Goal: Task Accomplishment & Management: Manage account settings

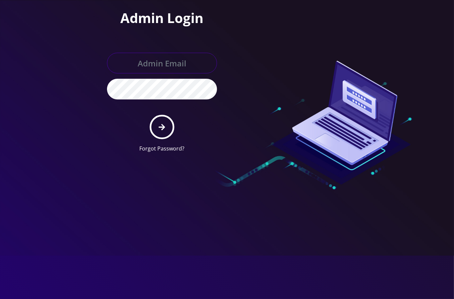
type input "[EMAIL_ADDRESS][DOMAIN_NAME]"
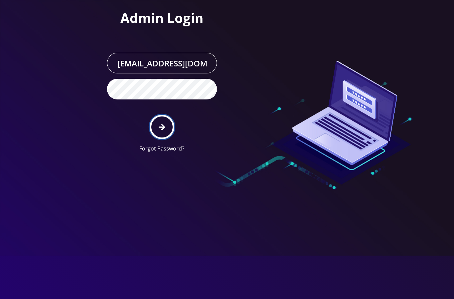
click at [157, 130] on button "submit" at bounding box center [162, 127] width 24 height 24
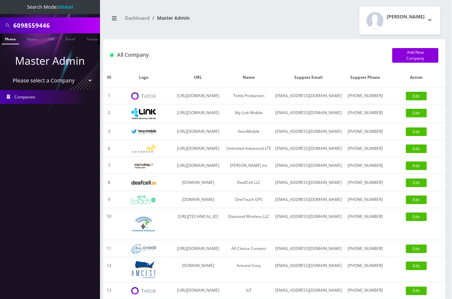
click at [46, 23] on input "6098559446" at bounding box center [55, 25] width 85 height 13
paste input "Bh fashion llc"
type input "Bh fashion llc"
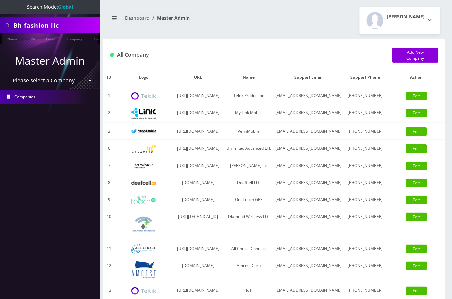
click at [93, 37] on ul at bounding box center [96, 39] width 7 height 12
click at [53, 38] on link "Company" at bounding box center [59, 38] width 22 height 11
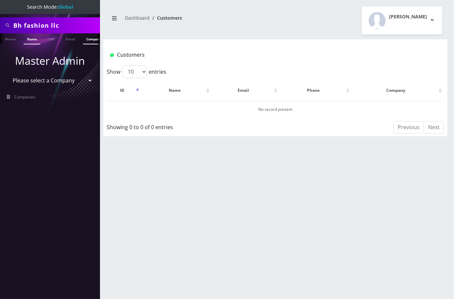
click at [29, 38] on link "Name" at bounding box center [32, 38] width 17 height 11
click at [65, 27] on input "Bh fashion llc" at bounding box center [55, 25] width 85 height 13
click at [25, 25] on input "Bh fashion llc" at bounding box center [55, 25] width 85 height 13
click at [24, 26] on input "Bh fashion llc" at bounding box center [55, 25] width 85 height 13
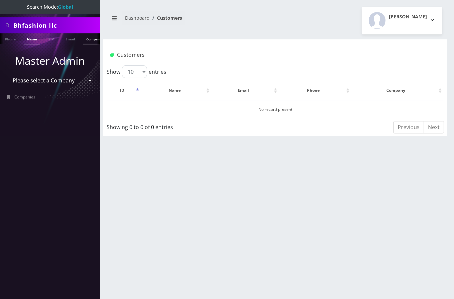
type input "Bhfashion llc"
click at [88, 39] on link "Company" at bounding box center [94, 38] width 22 height 11
click at [89, 39] on link "Company" at bounding box center [94, 38] width 22 height 11
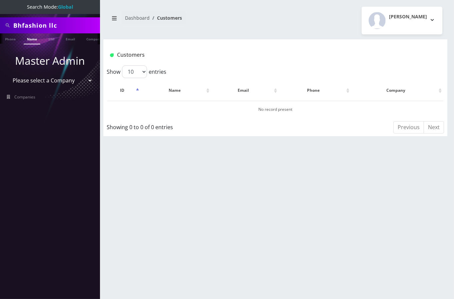
click at [70, 27] on input "Bhfashion llc" at bounding box center [55, 25] width 85 height 13
type input "Bhfashion llc"
click at [27, 37] on link "Name" at bounding box center [32, 38] width 17 height 11
click at [91, 37] on link "Company" at bounding box center [94, 38] width 22 height 10
click at [33, 39] on link "Name" at bounding box center [32, 38] width 17 height 11
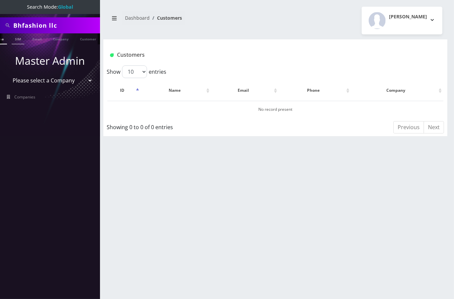
scroll to position [0, 30]
click at [69, 38] on link "Company" at bounding box center [64, 38] width 22 height 11
click at [45, 25] on input "Bhfashion llc" at bounding box center [55, 25] width 85 height 13
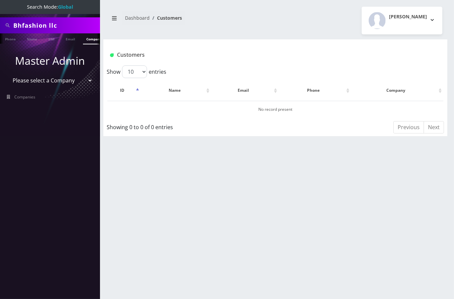
paste input "bhfashionllc@gmail.com"
type input "bhfashionllc@gmail.com"
click at [66, 38] on link "Email" at bounding box center [70, 38] width 16 height 11
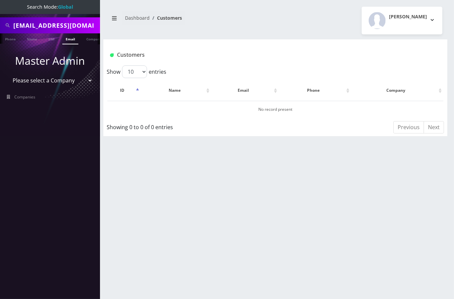
click at [66, 38] on link "Email" at bounding box center [70, 38] width 16 height 11
drag, startPoint x: 31, startPoint y: 28, endPoint x: 22, endPoint y: 27, distance: 8.8
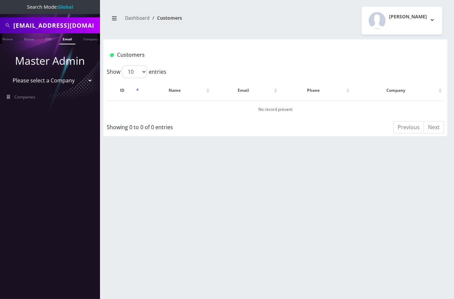
click at [31, 28] on input "bhfashionllc@gmail.com" at bounding box center [55, 25] width 85 height 13
drag, startPoint x: 58, startPoint y: 26, endPoint x: 90, endPoint y: 26, distance: 31.7
click at [90, 26] on input "bhfashionllc@gmail.com" at bounding box center [55, 25] width 85 height 13
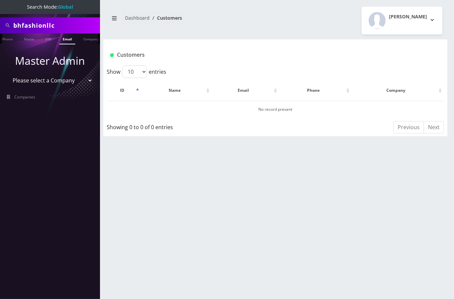
drag, startPoint x: 21, startPoint y: 25, endPoint x: 2, endPoint y: 28, distance: 18.6
click at [3, 28] on div "bhfashionllc" at bounding box center [50, 25] width 97 height 13
click at [50, 23] on input "fashionllc" at bounding box center [55, 25] width 85 height 13
type input "fashion"
click at [25, 37] on link "Name" at bounding box center [29, 38] width 17 height 11
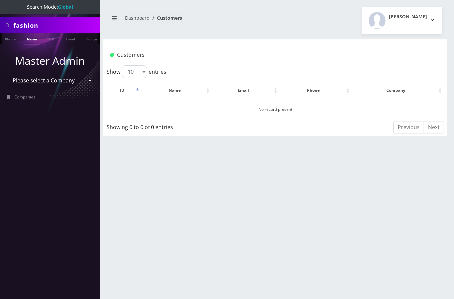
click at [25, 37] on link "Name" at bounding box center [32, 38] width 17 height 11
click at [29, 24] on input "fashion" at bounding box center [55, 25] width 85 height 13
click at [35, 41] on link "Name" at bounding box center [32, 38] width 17 height 11
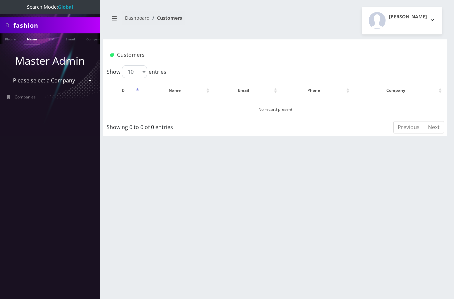
click at [34, 26] on input "fashion" at bounding box center [55, 25] width 85 height 13
type input "bh"
drag, startPoint x: 42, startPoint y: 160, endPoint x: 40, endPoint y: 152, distance: 8.2
click at [41, 159] on nav "Search Mode: Global bh Phone Name SIM Email Company Customer Master Admin Pleas…" at bounding box center [50, 149] width 100 height 299
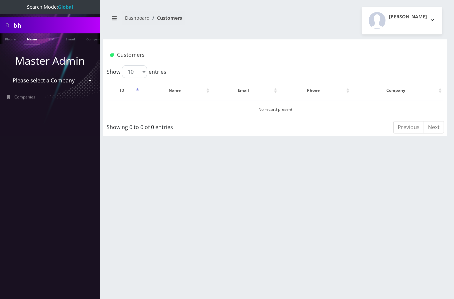
click at [30, 38] on link "Name" at bounding box center [32, 38] width 17 height 11
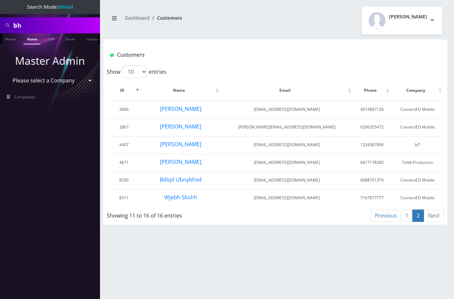
click at [404, 214] on link "1" at bounding box center [407, 215] width 12 height 12
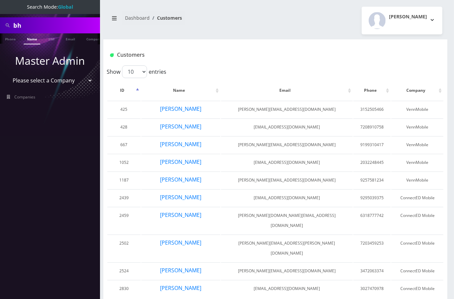
scroll to position [0, 3]
click at [13, 25] on input "bh" at bounding box center [55, 25] width 85 height 13
paste input "7863812571"
type input "7863812571"
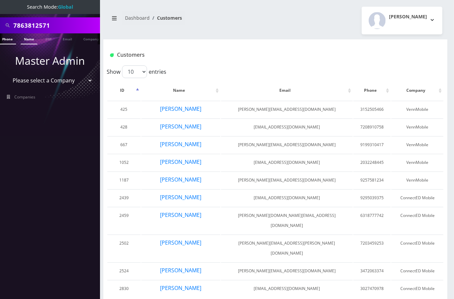
click at [11, 38] on link "Phone" at bounding box center [7, 38] width 17 height 11
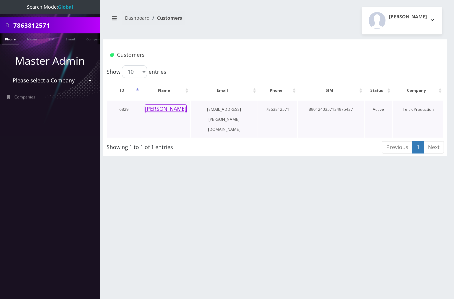
click at [175, 110] on button "[PERSON_NAME]" at bounding box center [166, 108] width 42 height 9
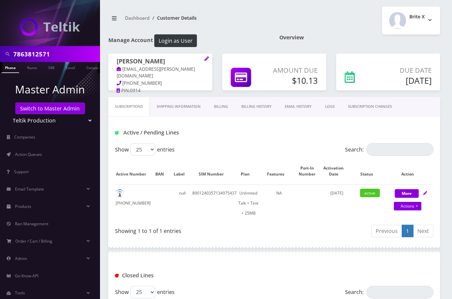
scroll to position [0, 3]
click at [181, 38] on button "Login as User" at bounding box center [175, 40] width 43 height 13
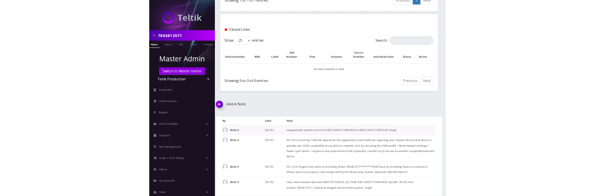
scroll to position [0, 0]
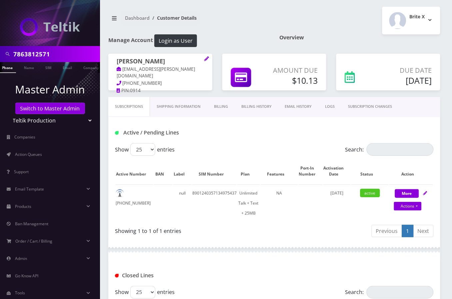
click at [221, 108] on link "Billing" at bounding box center [220, 106] width 27 height 19
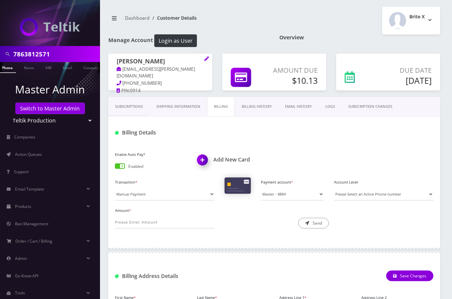
click at [254, 110] on link "Billing History" at bounding box center [257, 106] width 44 height 19
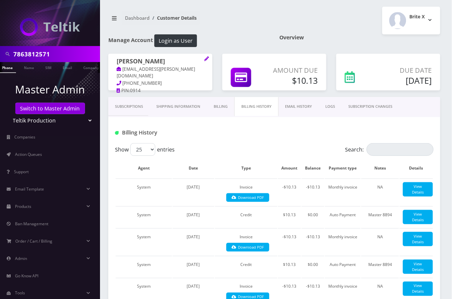
click at [187, 108] on link "Shipping Information" at bounding box center [178, 106] width 57 height 19
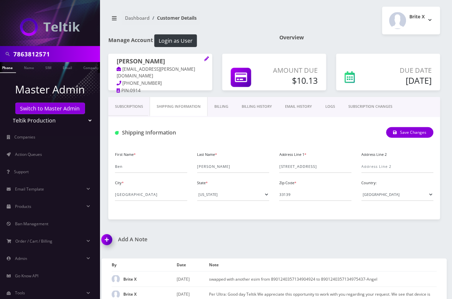
click at [260, 105] on link "Billing History" at bounding box center [257, 106] width 44 height 19
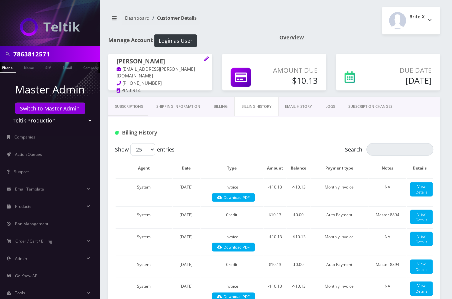
click at [226, 107] on link "Billing" at bounding box center [220, 106] width 27 height 19
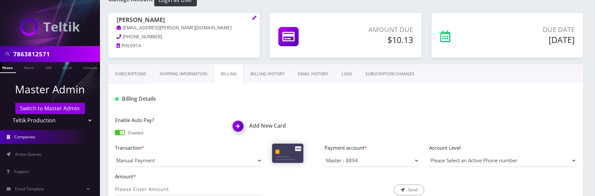
scroll to position [89, 0]
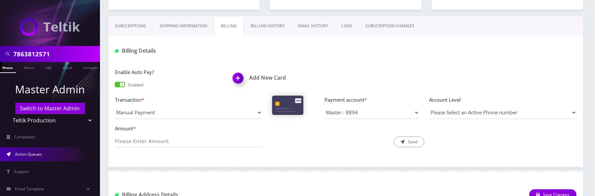
click at [38, 152] on span "Action Queues" at bounding box center [28, 154] width 27 height 6
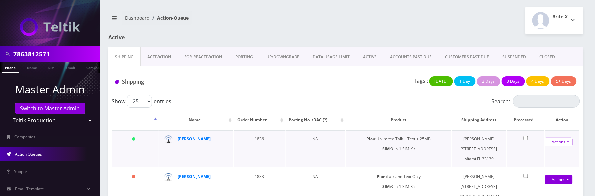
click at [565, 142] on link "Actions" at bounding box center [559, 142] width 28 height 9
click at [546, 153] on link "Shipped" at bounding box center [554, 155] width 53 height 10
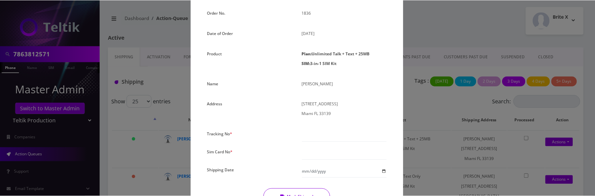
scroll to position [137, 0]
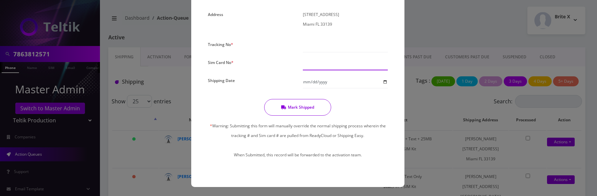
click at [328, 63] on input "text" at bounding box center [345, 64] width 85 height 13
paste input "8901240357134989925"
type input "8901240357134989925"
click at [322, 51] on div "Please Enter Tracking Number" at bounding box center [345, 46] width 95 height 13
type input "0"
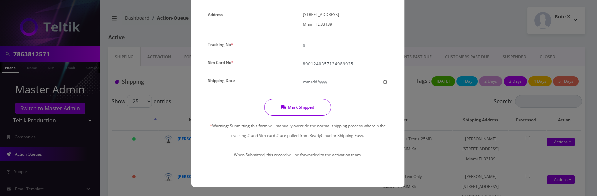
click at [339, 79] on input "Shipping Date" at bounding box center [345, 82] width 85 height 13
click at [354, 79] on input "Shipping Date" at bounding box center [345, 82] width 85 height 13
click at [323, 82] on input "Shipping Date" at bounding box center [345, 82] width 85 height 13
click at [384, 81] on input "Shipping Date" at bounding box center [345, 82] width 85 height 13
type input "2025-10-15"
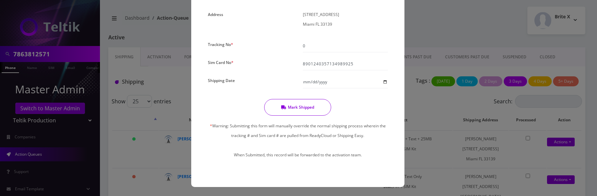
click at [316, 110] on button "Mark Shipped" at bounding box center [297, 107] width 67 height 17
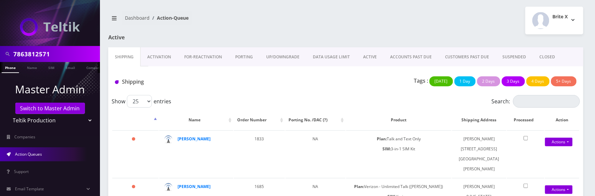
click at [154, 63] on link "Activation" at bounding box center [159, 56] width 37 height 19
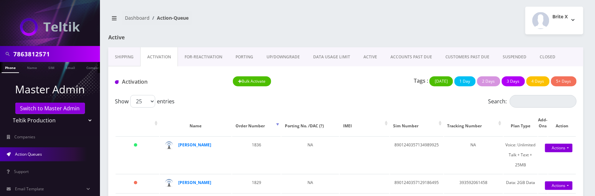
scroll to position [0, 3]
click at [11, 67] on link "Phone" at bounding box center [7, 67] width 17 height 11
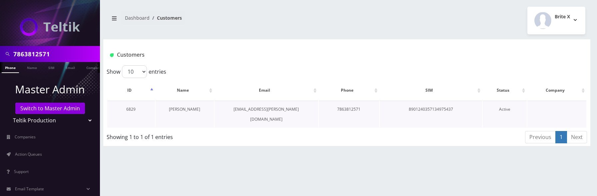
click at [183, 110] on link "[PERSON_NAME]" at bounding box center [184, 109] width 31 height 6
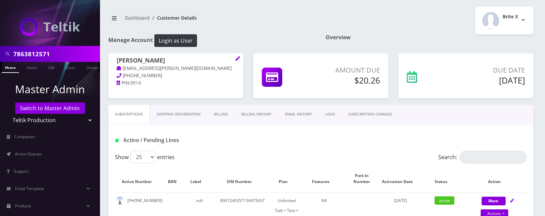
click at [164, 66] on link "[EMAIL_ADDRESS][PERSON_NAME][DOMAIN_NAME]" at bounding box center [174, 68] width 115 height 7
drag, startPoint x: 177, startPoint y: 67, endPoint x: 122, endPoint y: 69, distance: 55.7
click at [122, 69] on p "[EMAIL_ADDRESS][PERSON_NAME][DOMAIN_NAME]" at bounding box center [176, 68] width 118 height 7
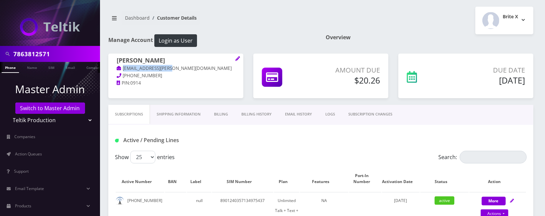
copy link "[EMAIL_ADDRESS][PERSON_NAME][DOMAIN_NAME]"
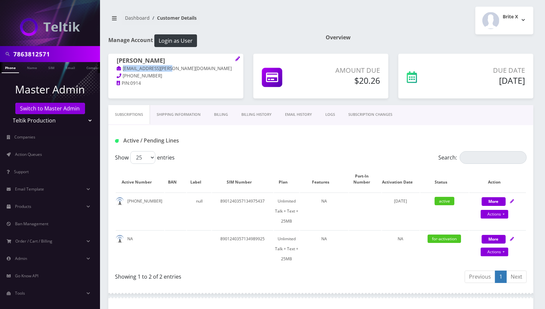
click at [369, 21] on div "Brite X Logout" at bounding box center [430, 21] width 218 height 28
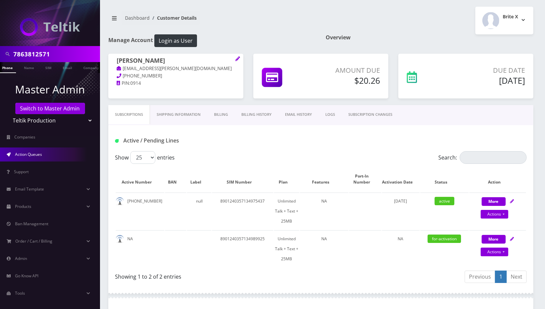
click at [50, 153] on link "Action Queues" at bounding box center [50, 154] width 100 height 14
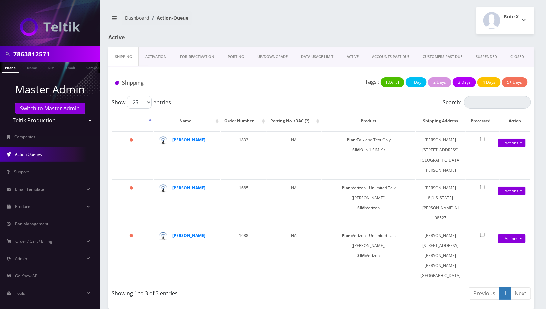
click at [155, 57] on link "Activation" at bounding box center [156, 56] width 35 height 19
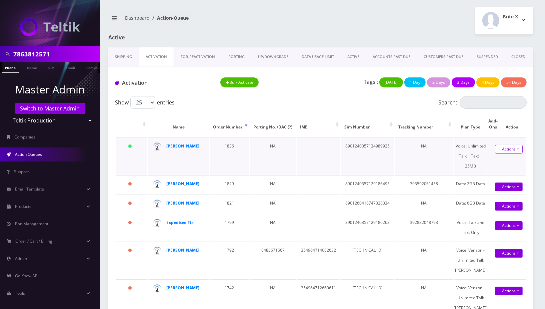
click at [503, 152] on link "Actions" at bounding box center [509, 149] width 28 height 9
click at [490, 162] on link "Activate" at bounding box center [504, 162] width 53 height 10
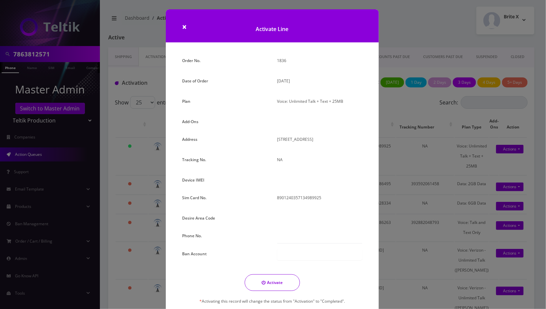
click at [308, 256] on div at bounding box center [320, 254] width 85 height 11
paste input "2393784864"
type input "2393784864"
click at [302, 234] on input "text" at bounding box center [320, 237] width 85 height 13
paste input "239-378-4864"
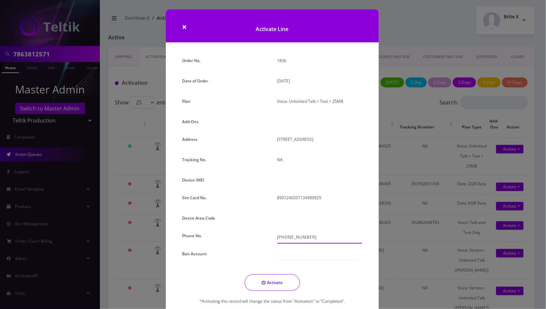
type input "239-378-4864"
click at [278, 282] on button "Activate" at bounding box center [272, 282] width 55 height 17
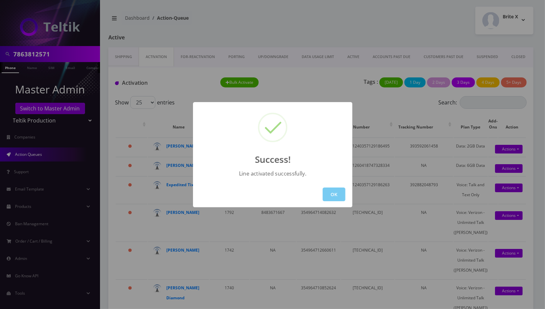
click at [334, 194] on button "OK" at bounding box center [334, 194] width 23 height 14
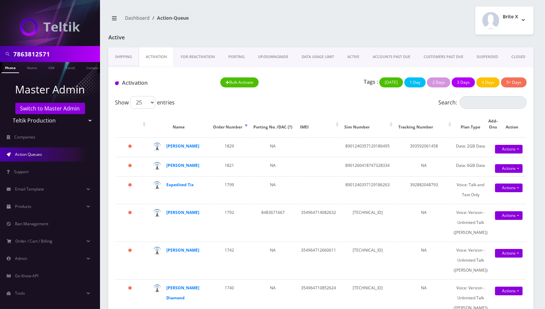
click at [43, 52] on input "7863812571" at bounding box center [55, 54] width 85 height 13
paste input "2393784864"
type input "2393784864"
click at [14, 67] on link "Phone" at bounding box center [10, 67] width 17 height 11
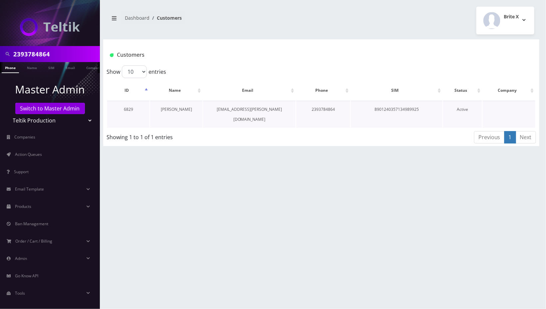
click at [170, 108] on link "[PERSON_NAME]" at bounding box center [176, 109] width 31 height 6
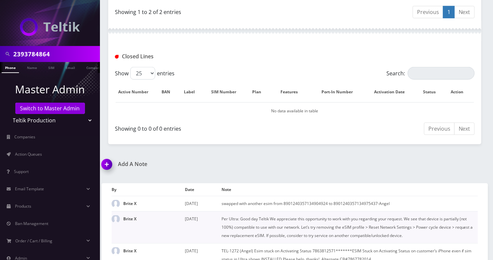
scroll to position [298, 0]
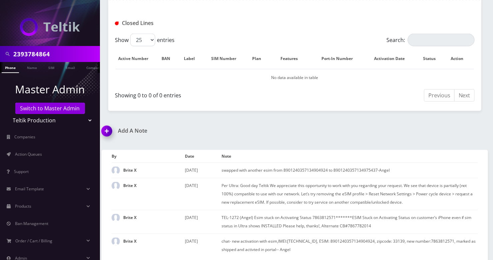
click at [109, 130] on img at bounding box center [108, 134] width 20 height 20
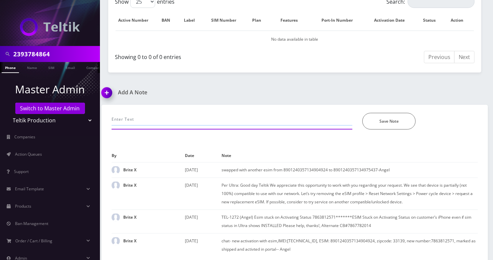
click at [152, 114] on input "text" at bounding box center [232, 119] width 241 height 13
click at [112, 120] on input "added new line , activated esim" at bounding box center [232, 119] width 241 height 13
click at [203, 117] on input "call- added new line , activated esim" at bounding box center [232, 119] width 241 height 13
click at [234, 116] on input "call- added new line , activated esim , IMEI" at bounding box center [232, 119] width 241 height 13
paste input "354245332921652"
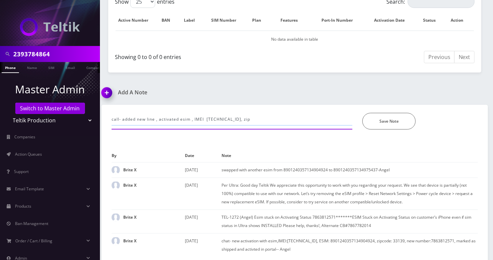
click at [265, 114] on input "call- added new line , activated esim , IMEI [TECHNICAL_ID], zip" at bounding box center [232, 119] width 241 height 13
paste input "34102"
click at [307, 117] on input "call- added new line , activated esim , IMEI [TECHNICAL_ID], zip 34102, new num…" at bounding box center [232, 119] width 241 height 13
paste input "2393784864"
type input "call- added new line , activated esim , IMEI [TECHNICAL_ID], zip 34102, new num…"
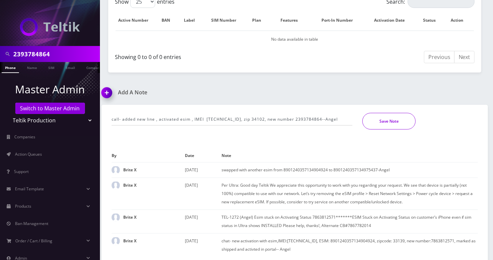
click at [395, 116] on button "Save Note" at bounding box center [389, 121] width 53 height 17
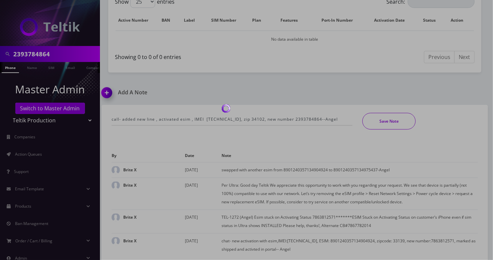
scroll to position [313, 0]
